Goal: Find specific page/section: Find specific page/section

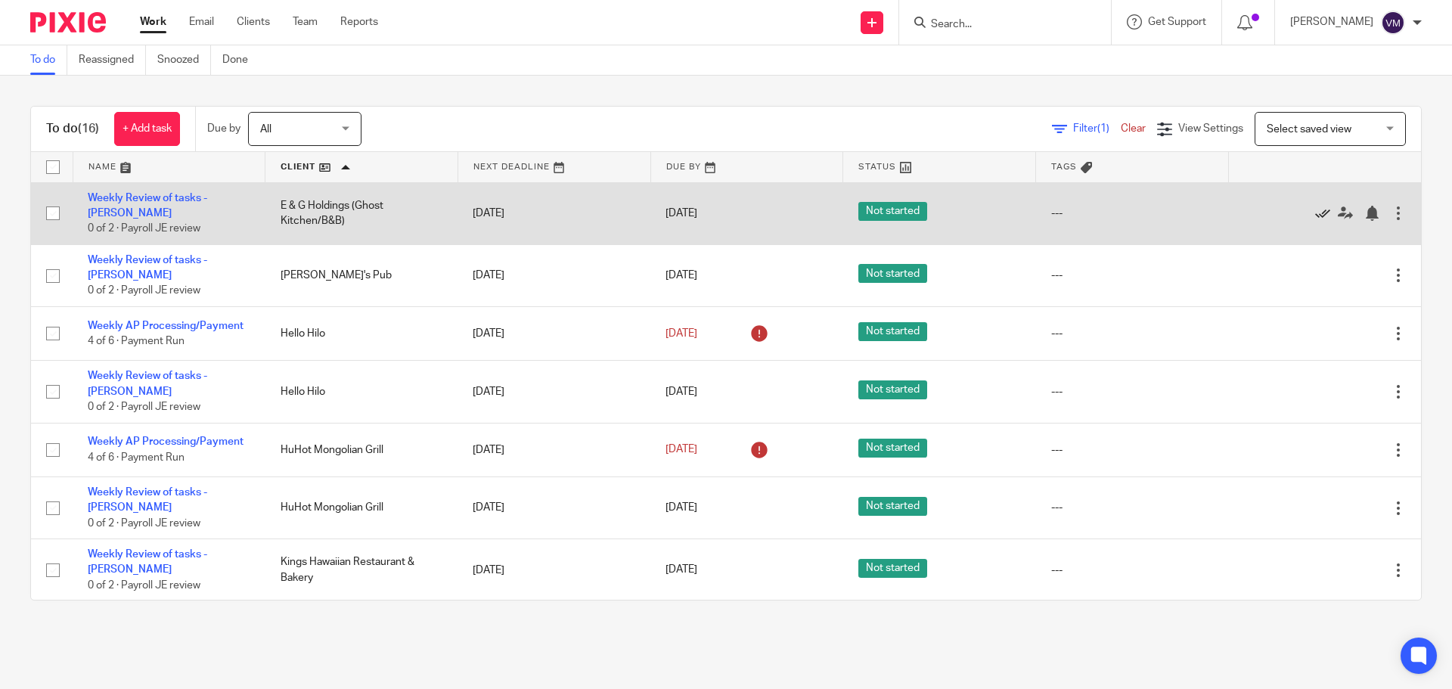
click at [1315, 208] on icon at bounding box center [1322, 213] width 15 height 15
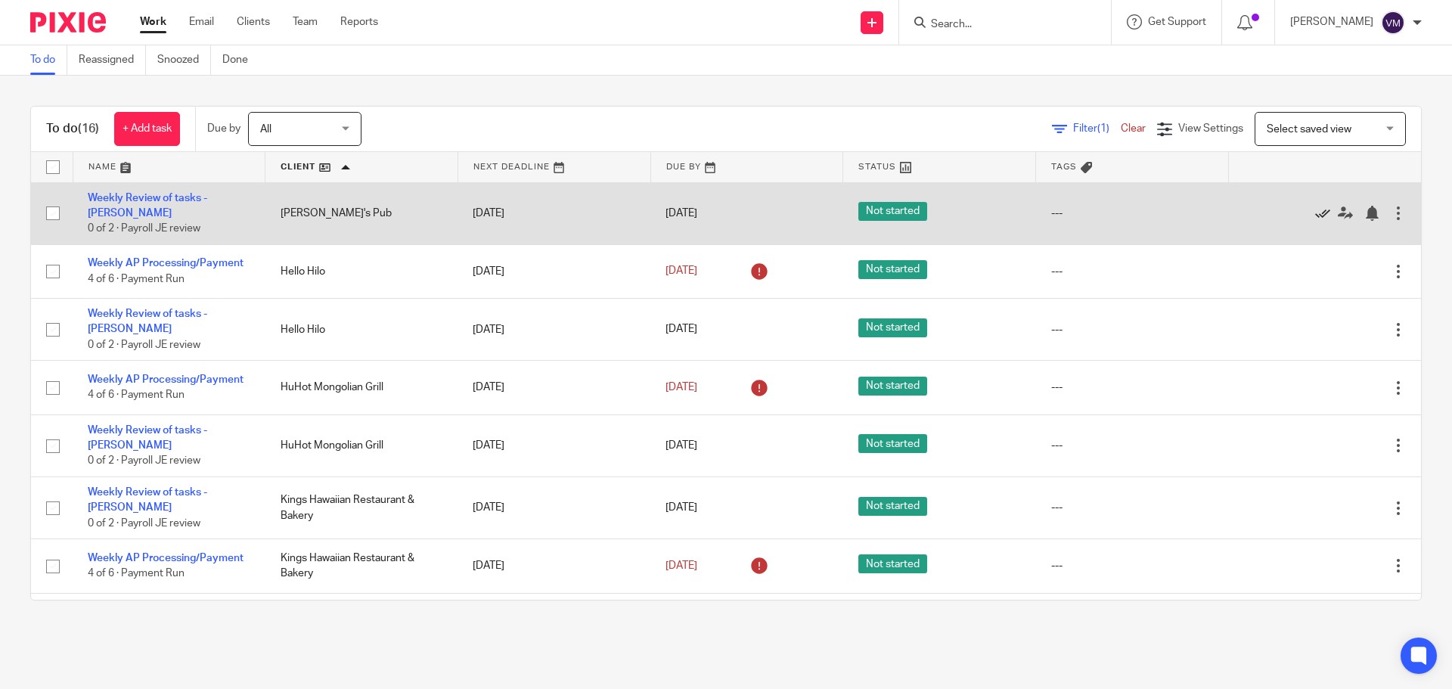
click at [1315, 207] on icon at bounding box center [1322, 213] width 15 height 15
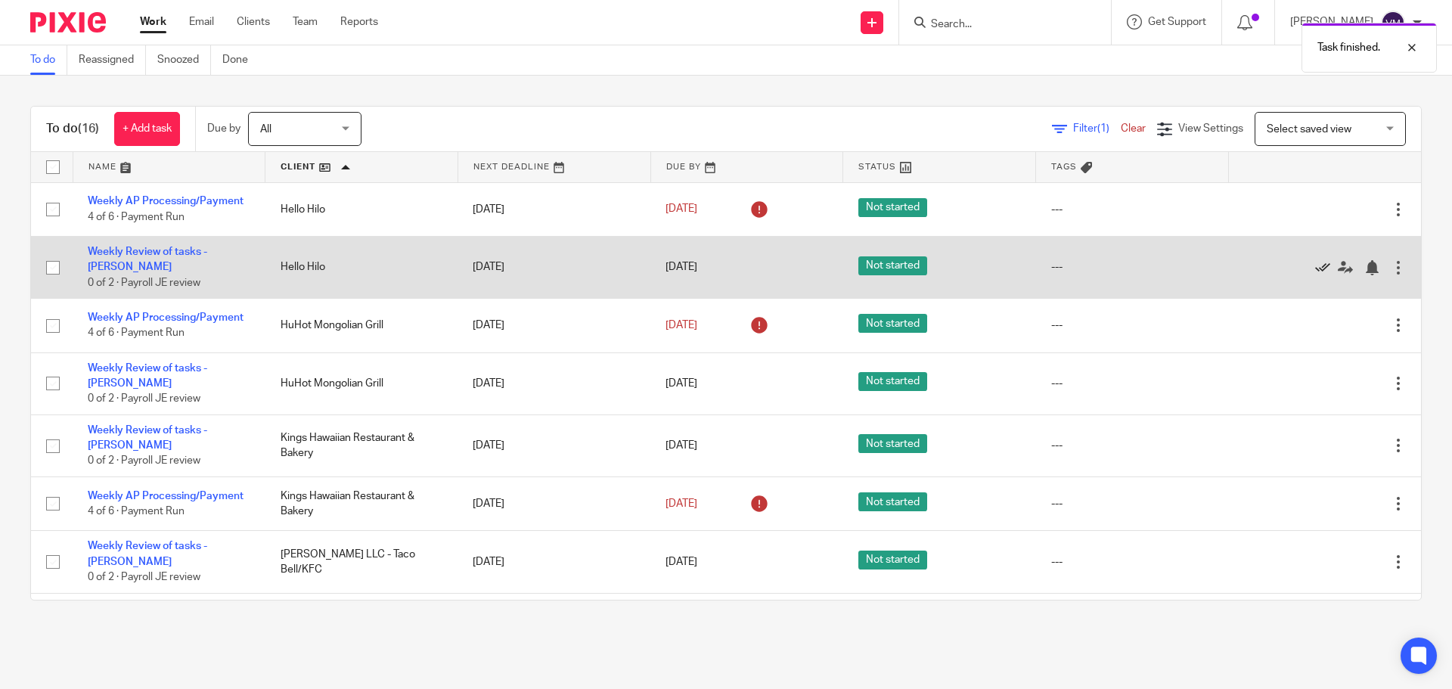
click at [1315, 264] on icon at bounding box center [1322, 267] width 15 height 15
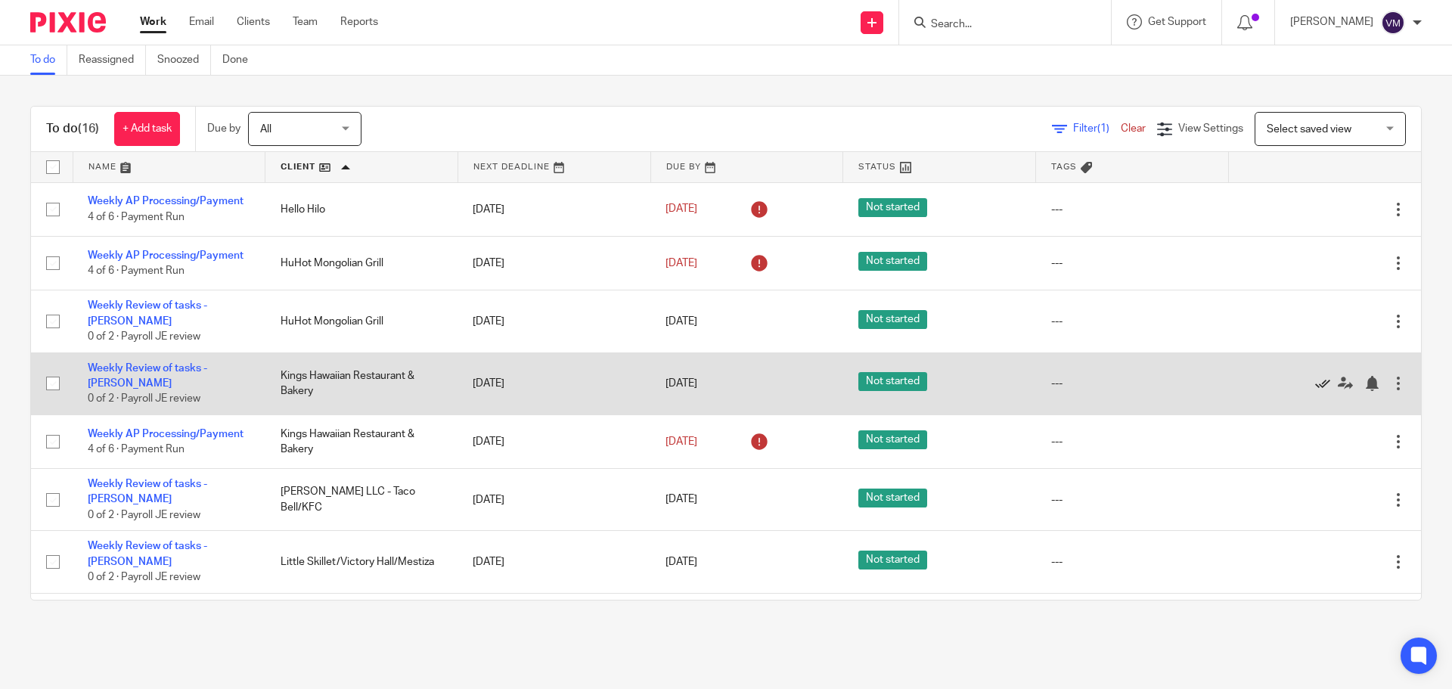
click at [1315, 376] on icon at bounding box center [1322, 383] width 15 height 15
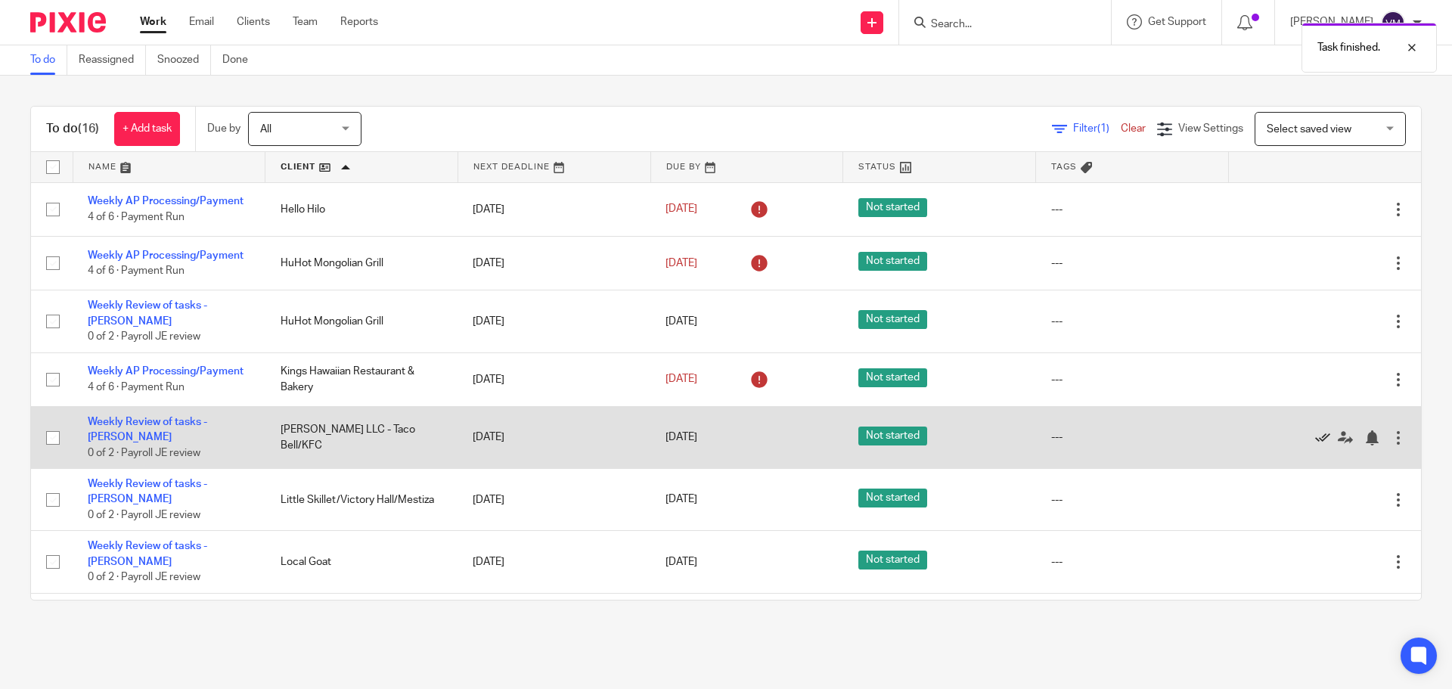
click at [1315, 430] on icon at bounding box center [1322, 437] width 15 height 15
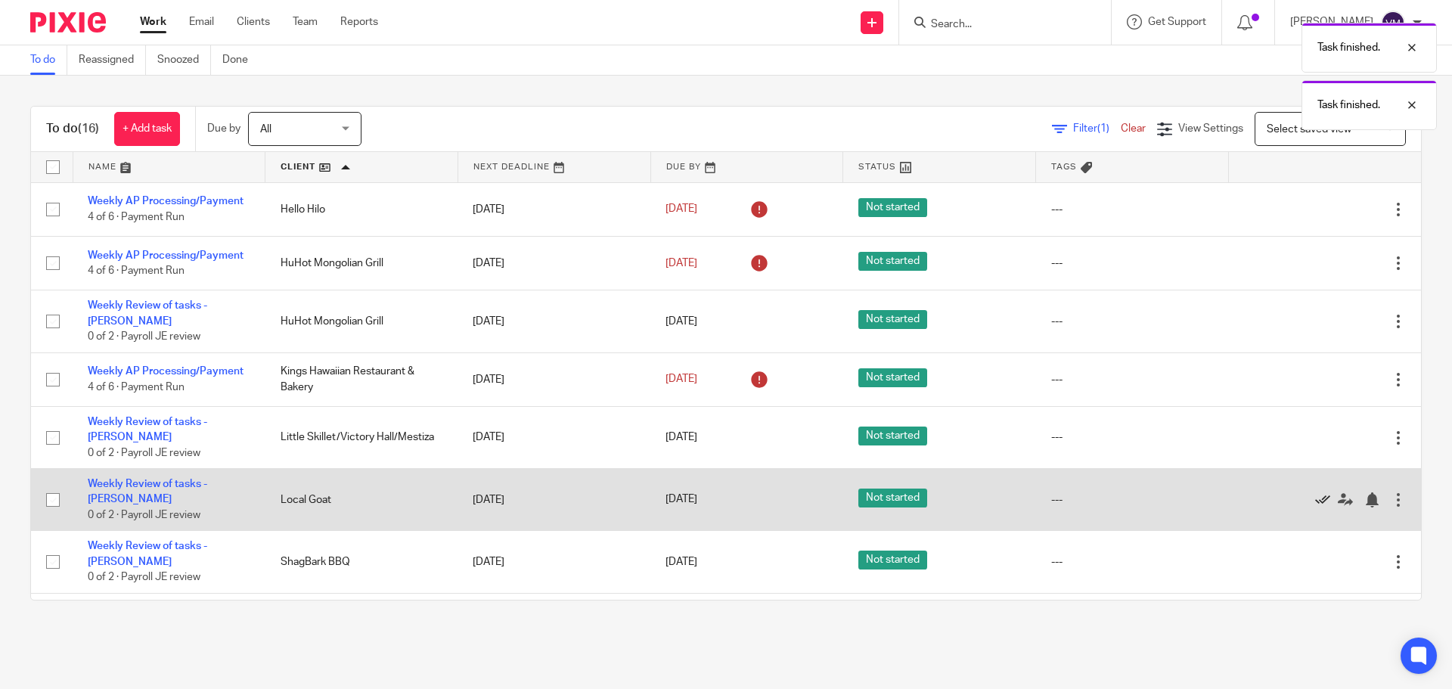
click at [1315, 492] on icon at bounding box center [1322, 499] width 15 height 15
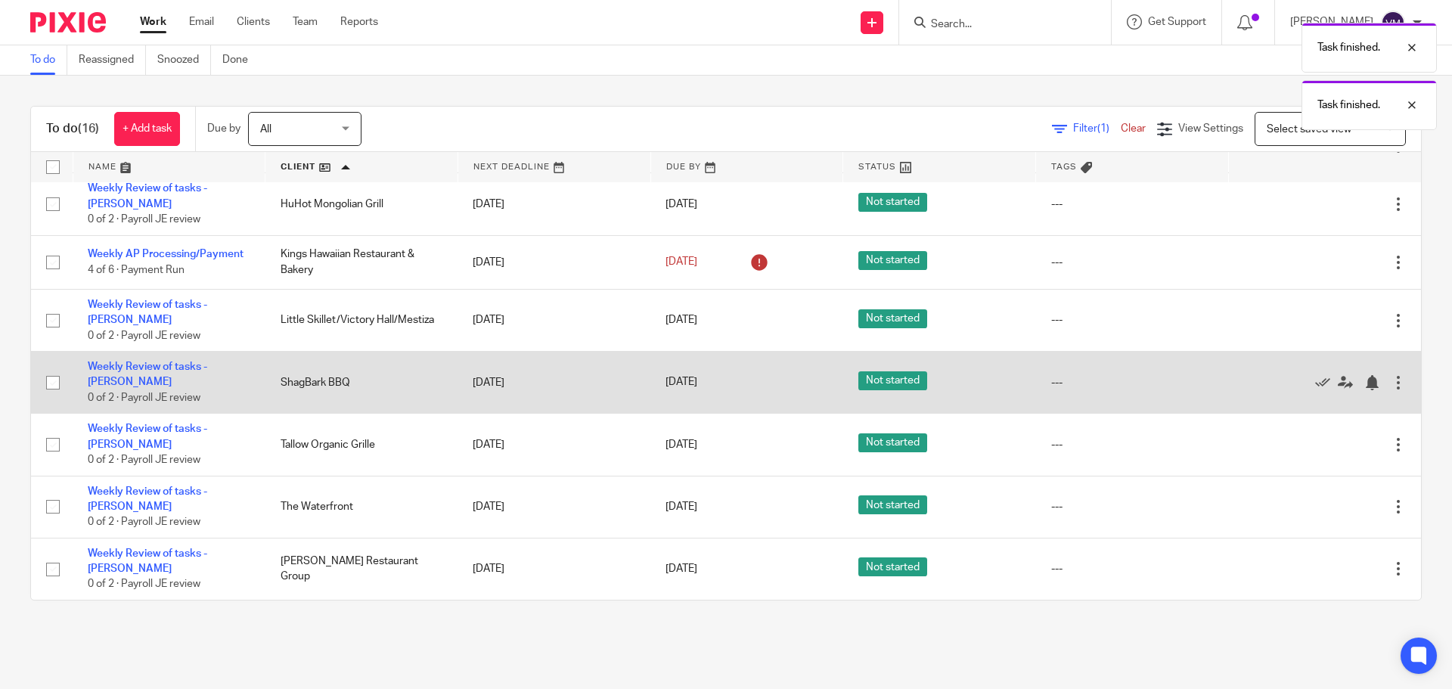
scroll to position [123, 0]
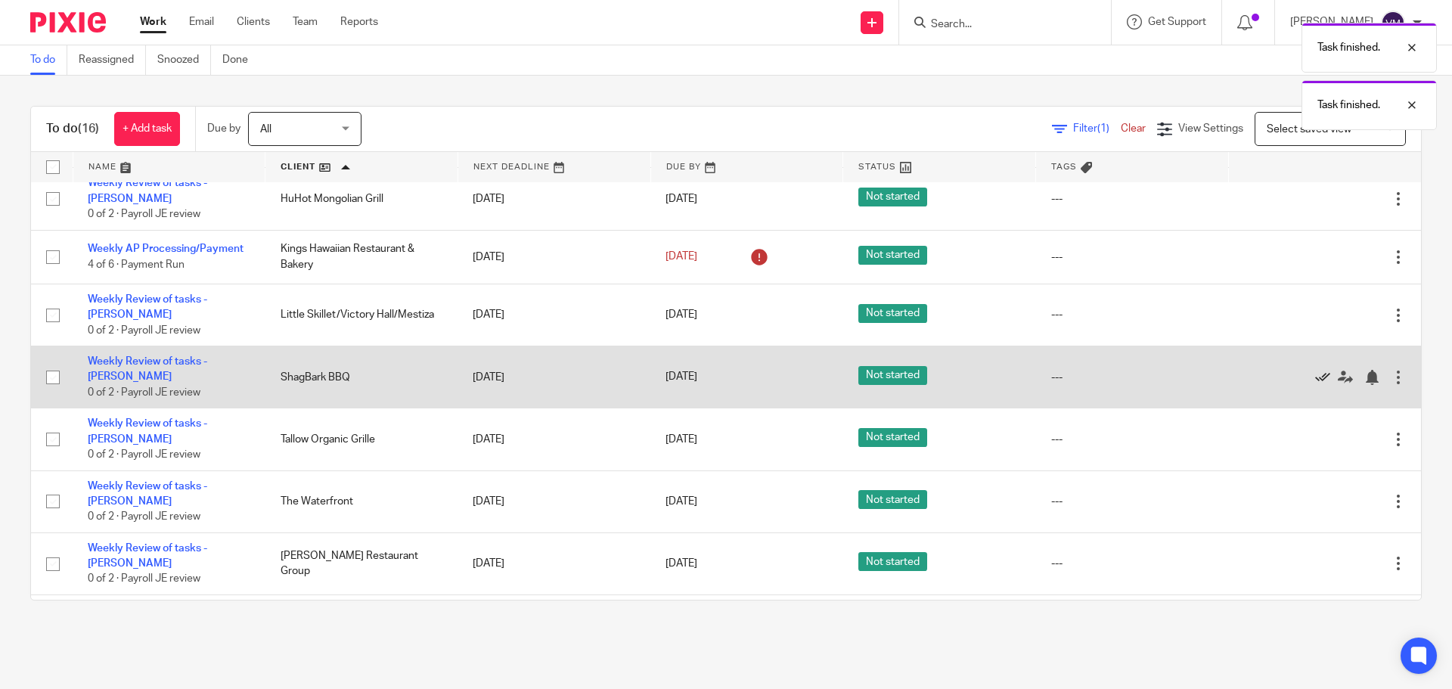
click at [1315, 370] on icon at bounding box center [1322, 377] width 15 height 15
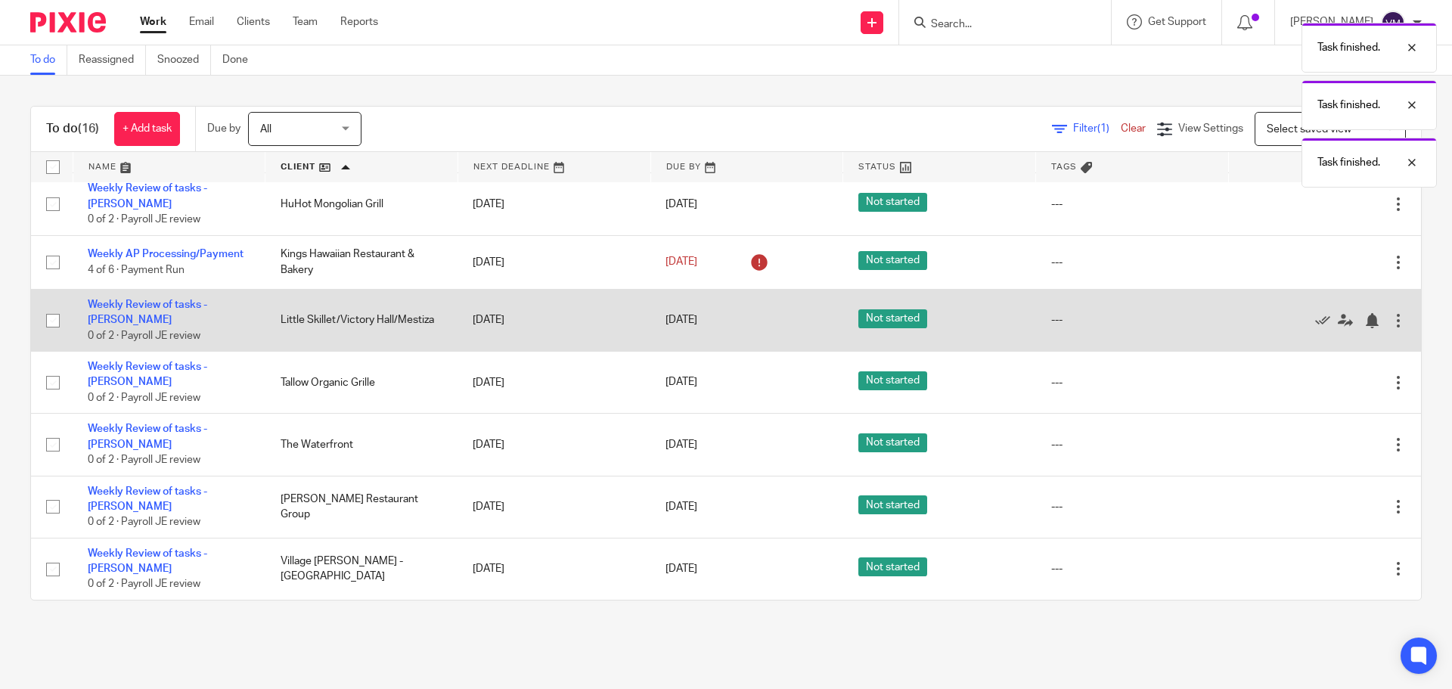
scroll to position [68, 0]
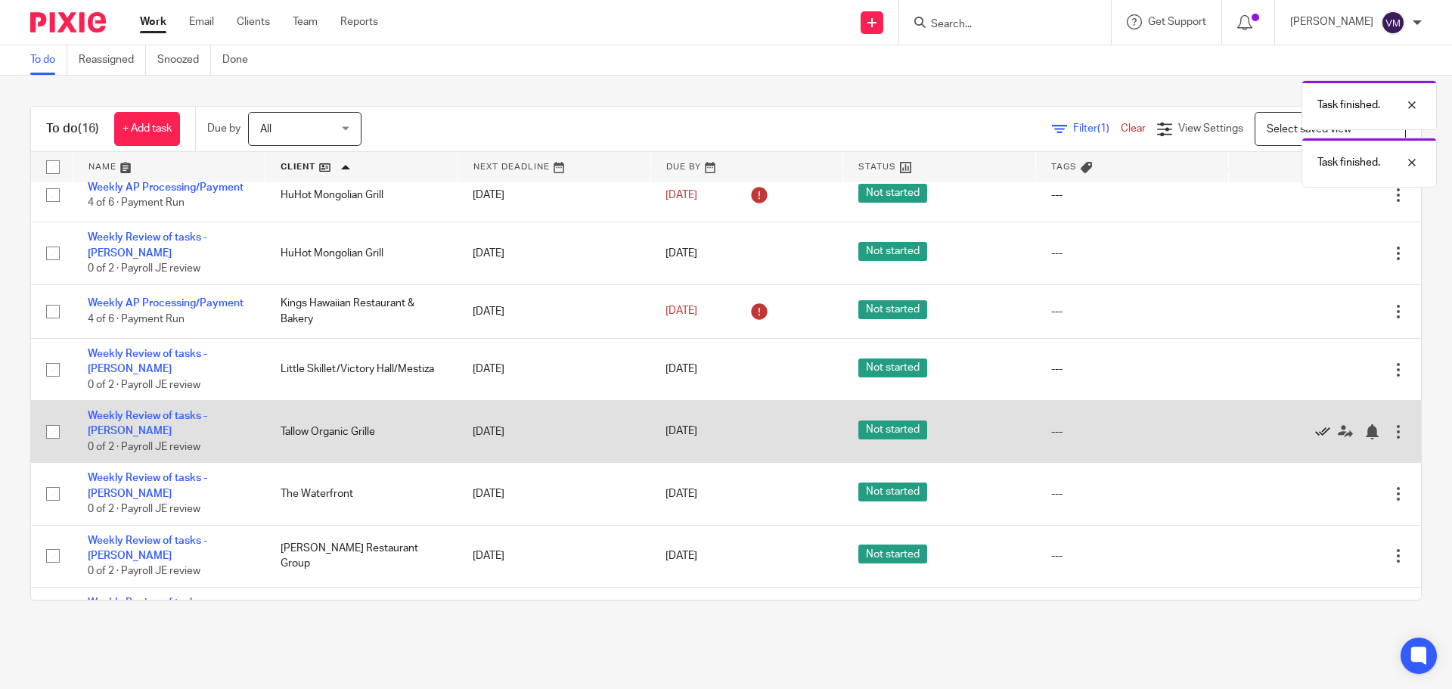
click at [1315, 424] on icon at bounding box center [1322, 431] width 15 height 15
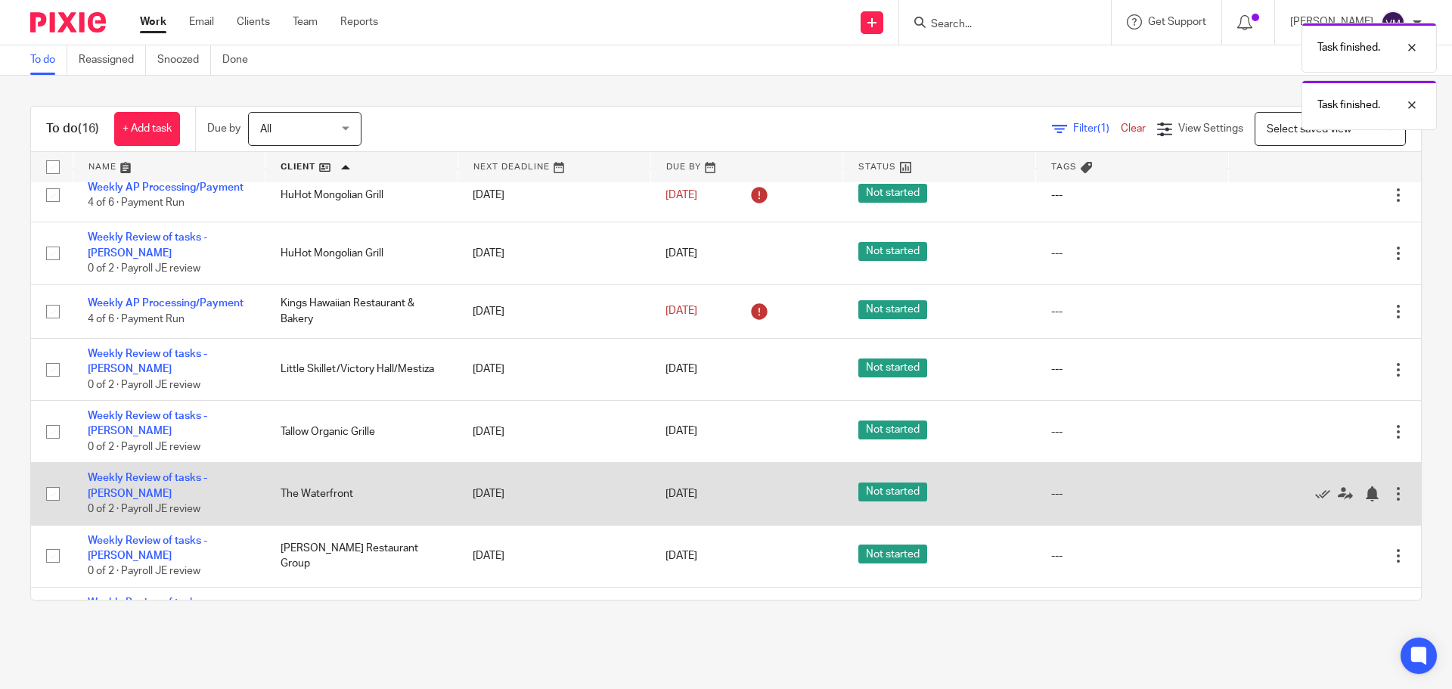
scroll to position [14, 0]
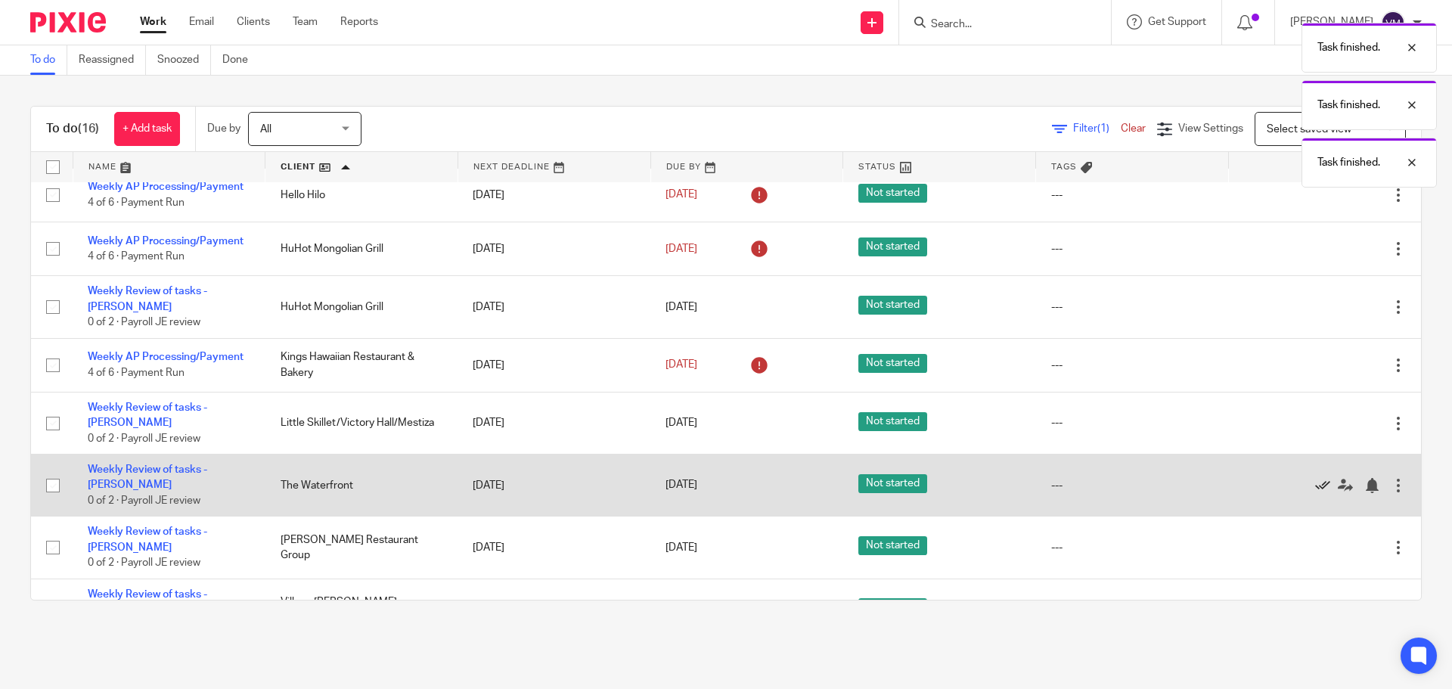
click at [1315, 478] on icon at bounding box center [1322, 485] width 15 height 15
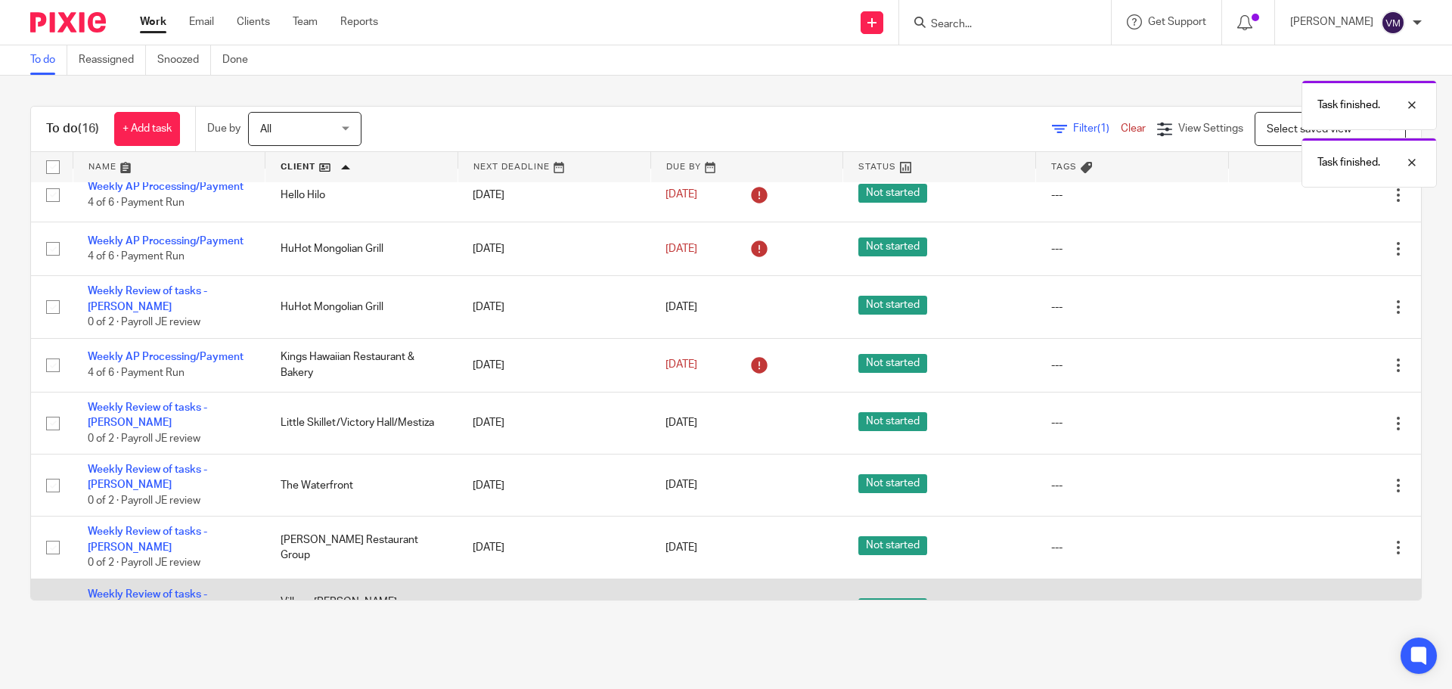
scroll to position [0, 0]
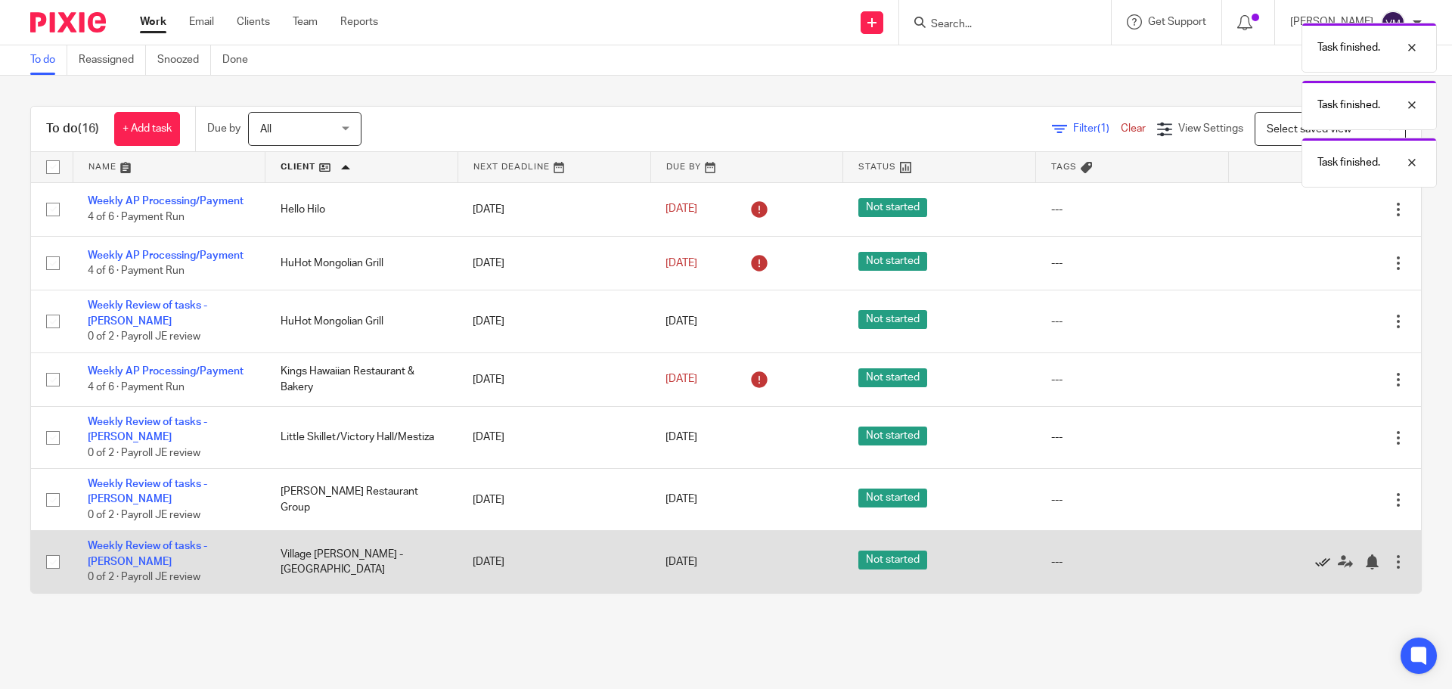
click at [1315, 554] on icon at bounding box center [1322, 561] width 15 height 15
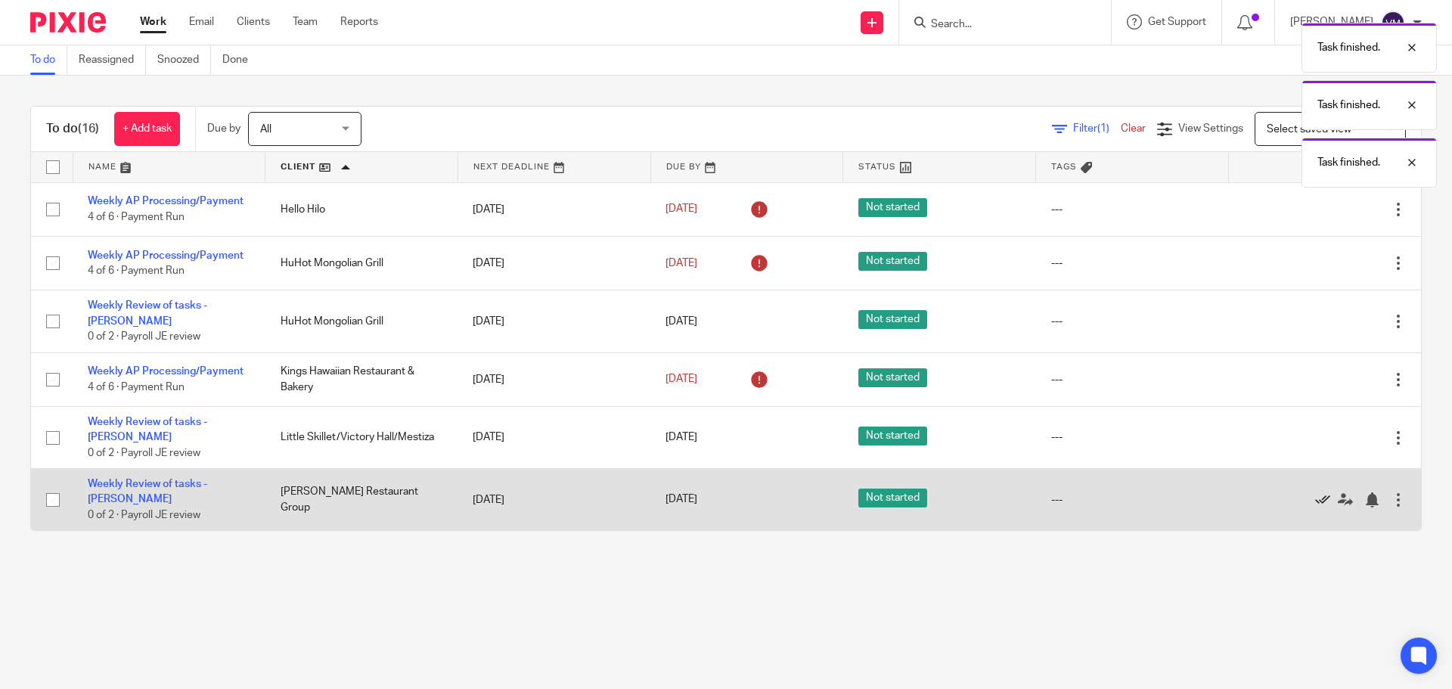
click at [1315, 492] on icon at bounding box center [1322, 499] width 15 height 15
